Goal: Transaction & Acquisition: Purchase product/service

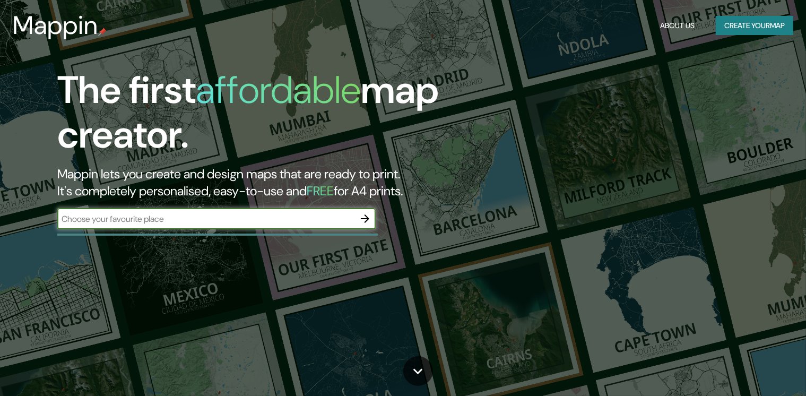
click at [296, 223] on input "text" at bounding box center [205, 219] width 297 height 12
type input "[GEOGRAPHIC_DATA]"
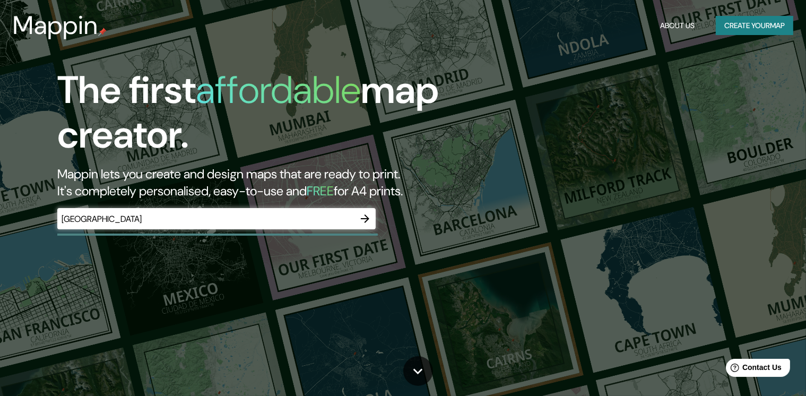
click at [377, 219] on div "The first affordable map creator. Mappin lets you create and design maps that a…" at bounding box center [258, 154] width 483 height 172
click at [372, 218] on button "button" at bounding box center [364, 218] width 21 height 21
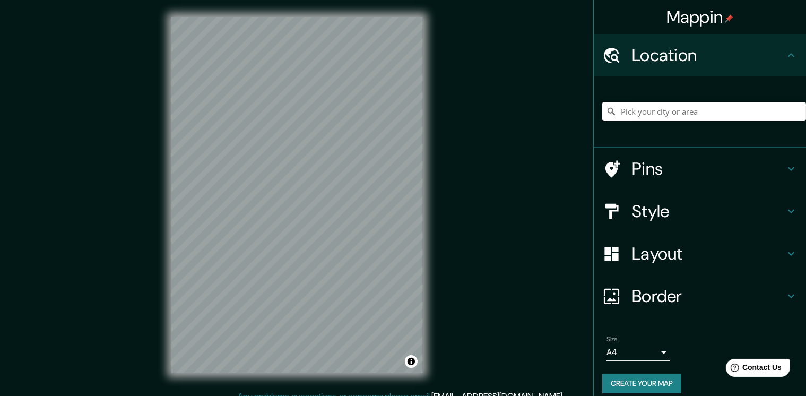
click at [645, 113] on input "Pick your city or area" at bounding box center [704, 111] width 204 height 19
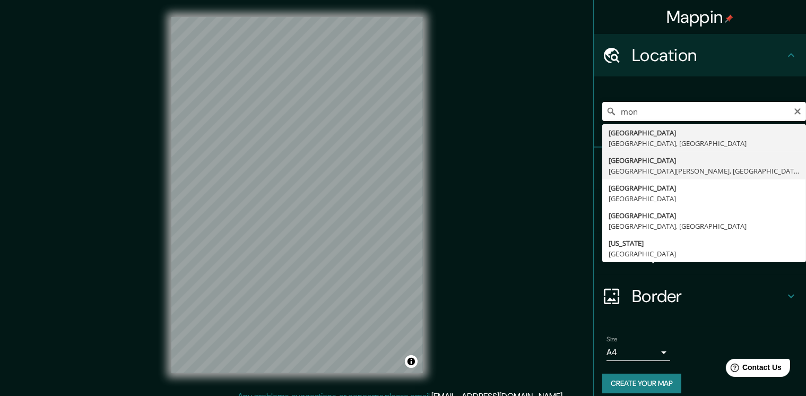
type input "[GEOGRAPHIC_DATA], [GEOGRAPHIC_DATA][PERSON_NAME], [GEOGRAPHIC_DATA]"
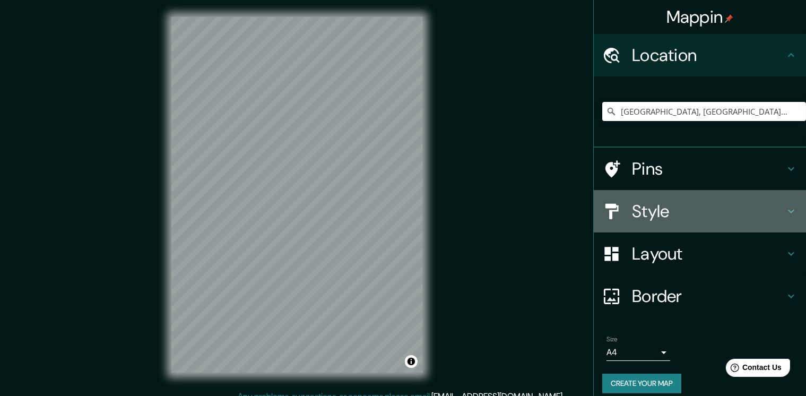
click at [710, 223] on div "Style" at bounding box center [699, 211] width 212 height 42
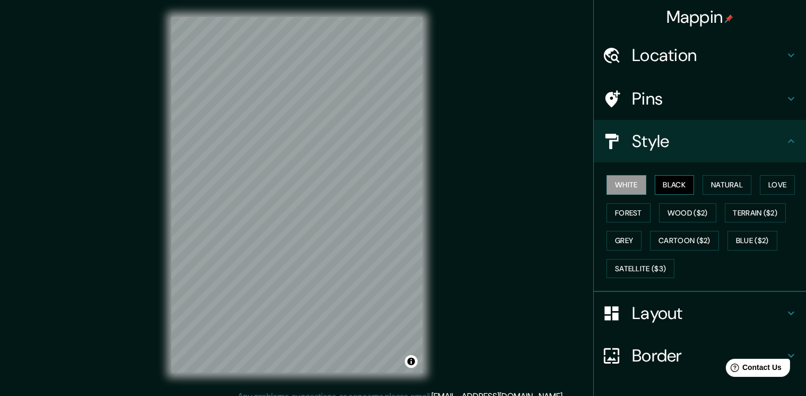
click at [669, 189] on button "Black" at bounding box center [674, 185] width 40 height 20
click at [708, 191] on button "Natural" at bounding box center [726, 185] width 49 height 20
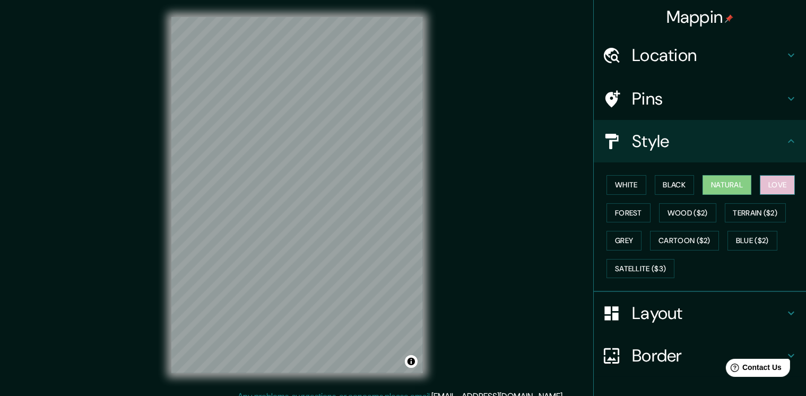
click at [768, 181] on button "Love" at bounding box center [776, 185] width 35 height 20
click at [629, 211] on button "Forest" at bounding box center [628, 213] width 44 height 20
